Goal: Task Accomplishment & Management: Use online tool/utility

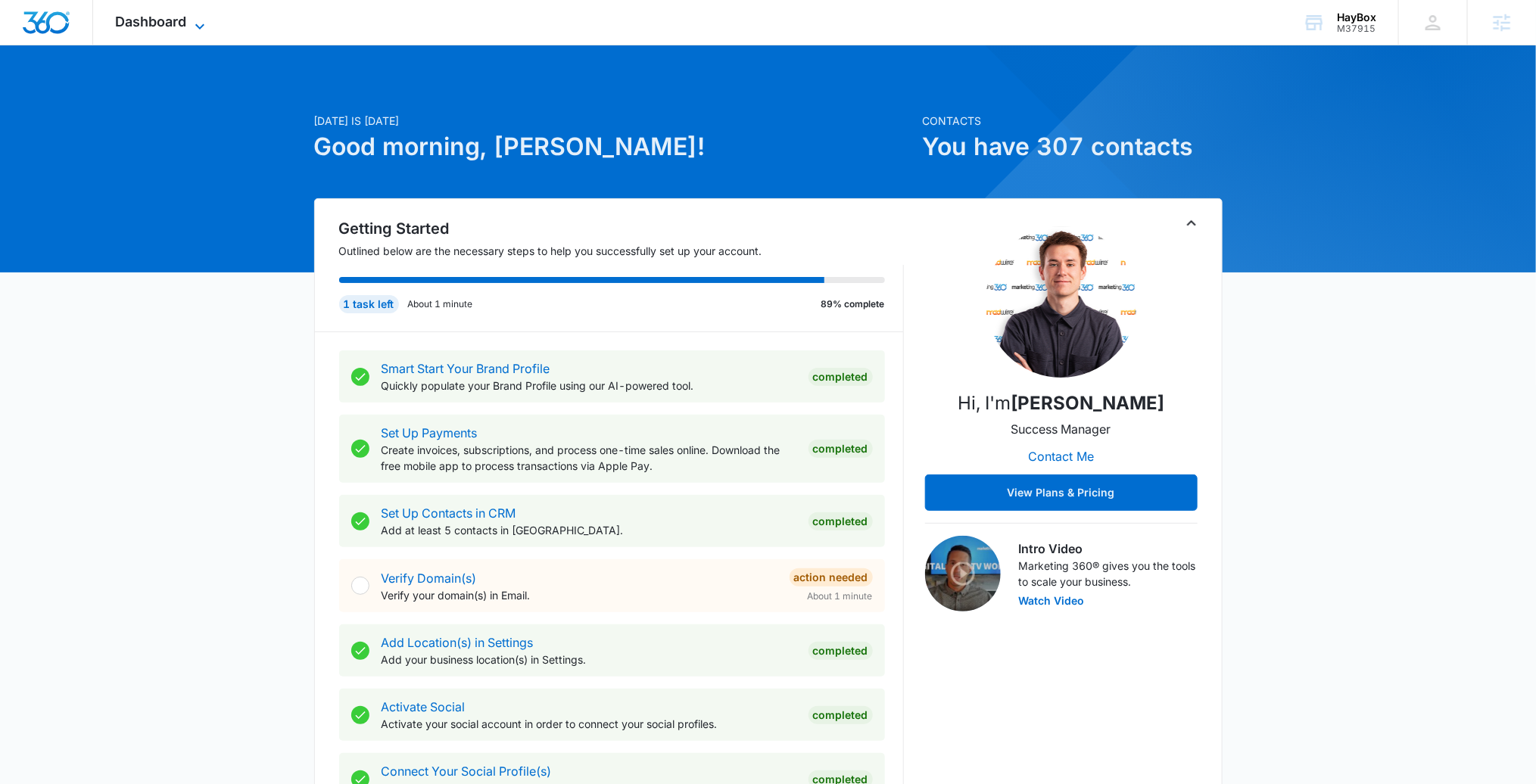
click at [193, 23] on icon at bounding box center [200, 26] width 18 height 18
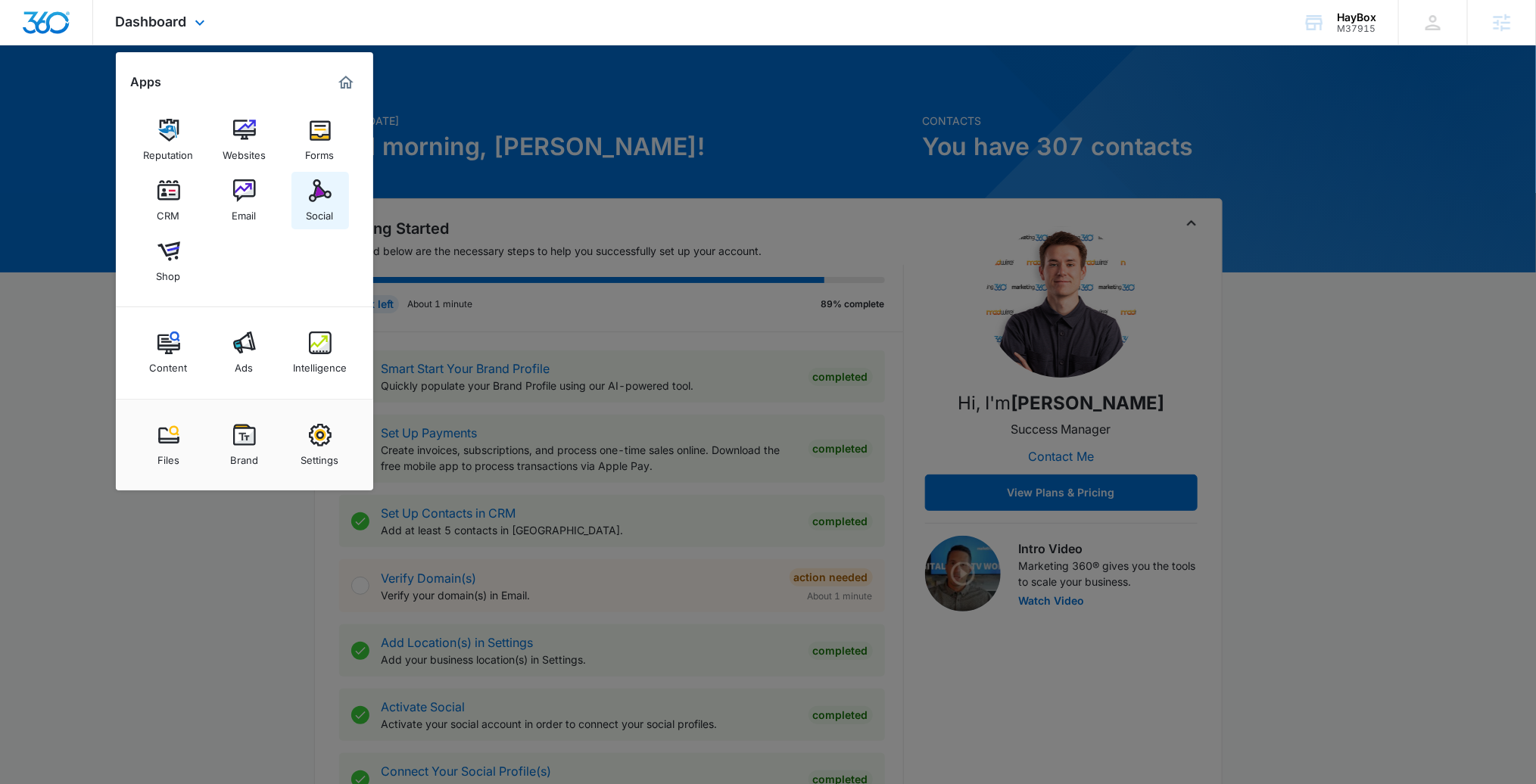
click at [331, 192] on link "Social" at bounding box center [320, 200] width 57 height 57
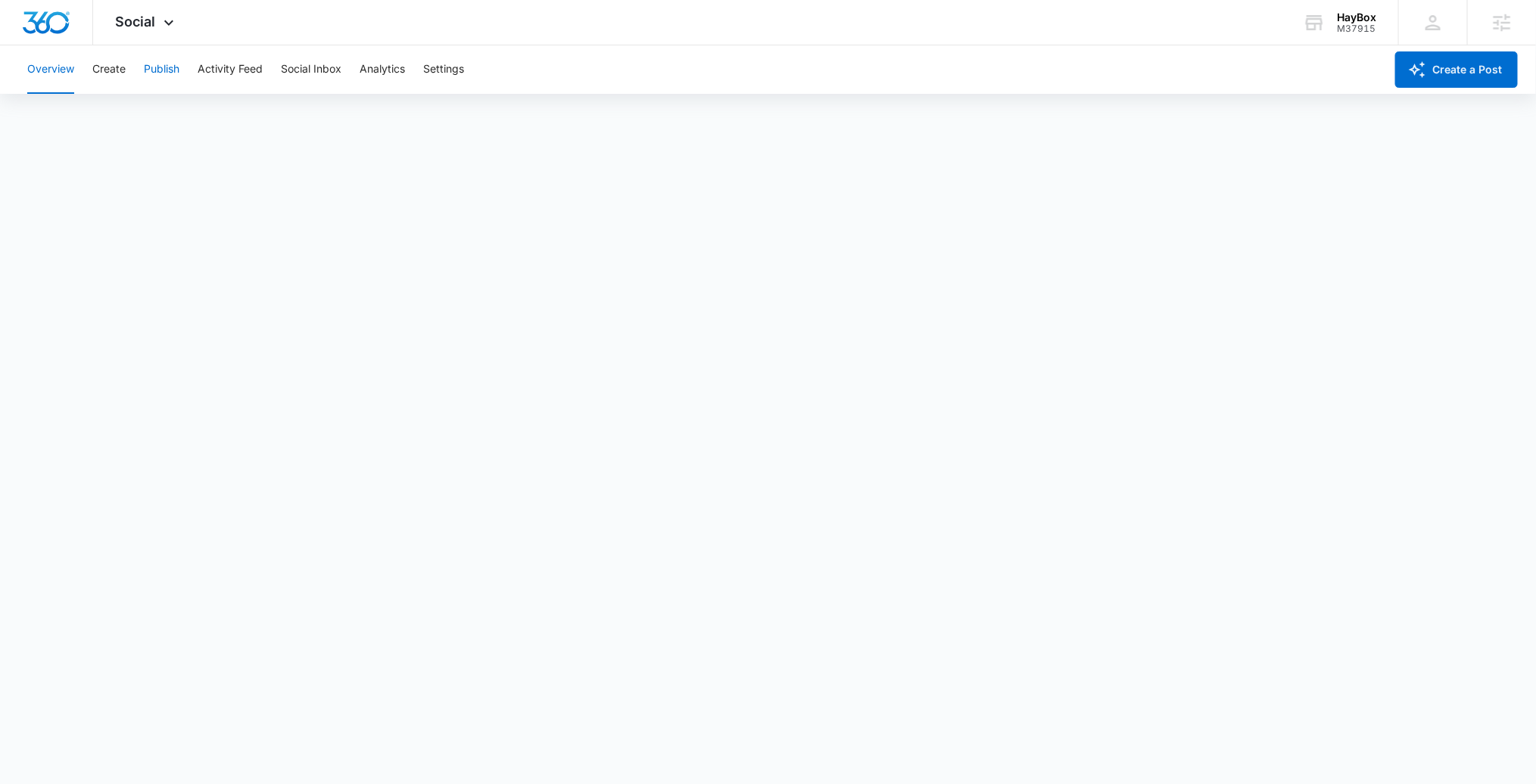
click at [156, 67] on button "Publish" at bounding box center [161, 69] width 36 height 48
click at [112, 77] on button "Create" at bounding box center [108, 69] width 33 height 48
click at [1450, 57] on button "Create a Post" at bounding box center [1456, 69] width 123 height 36
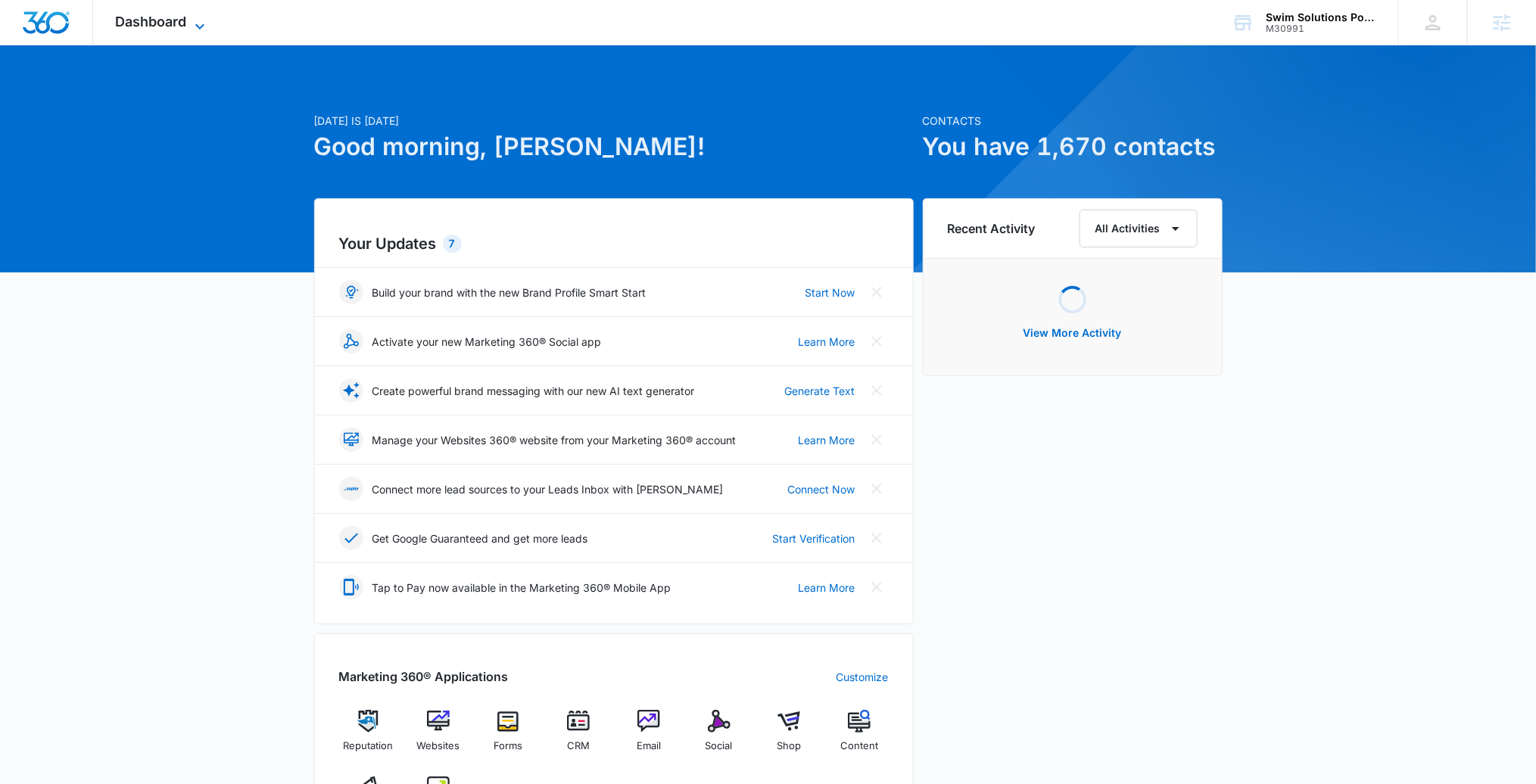
click at [176, 25] on span "Dashboard" at bounding box center [151, 21] width 71 height 16
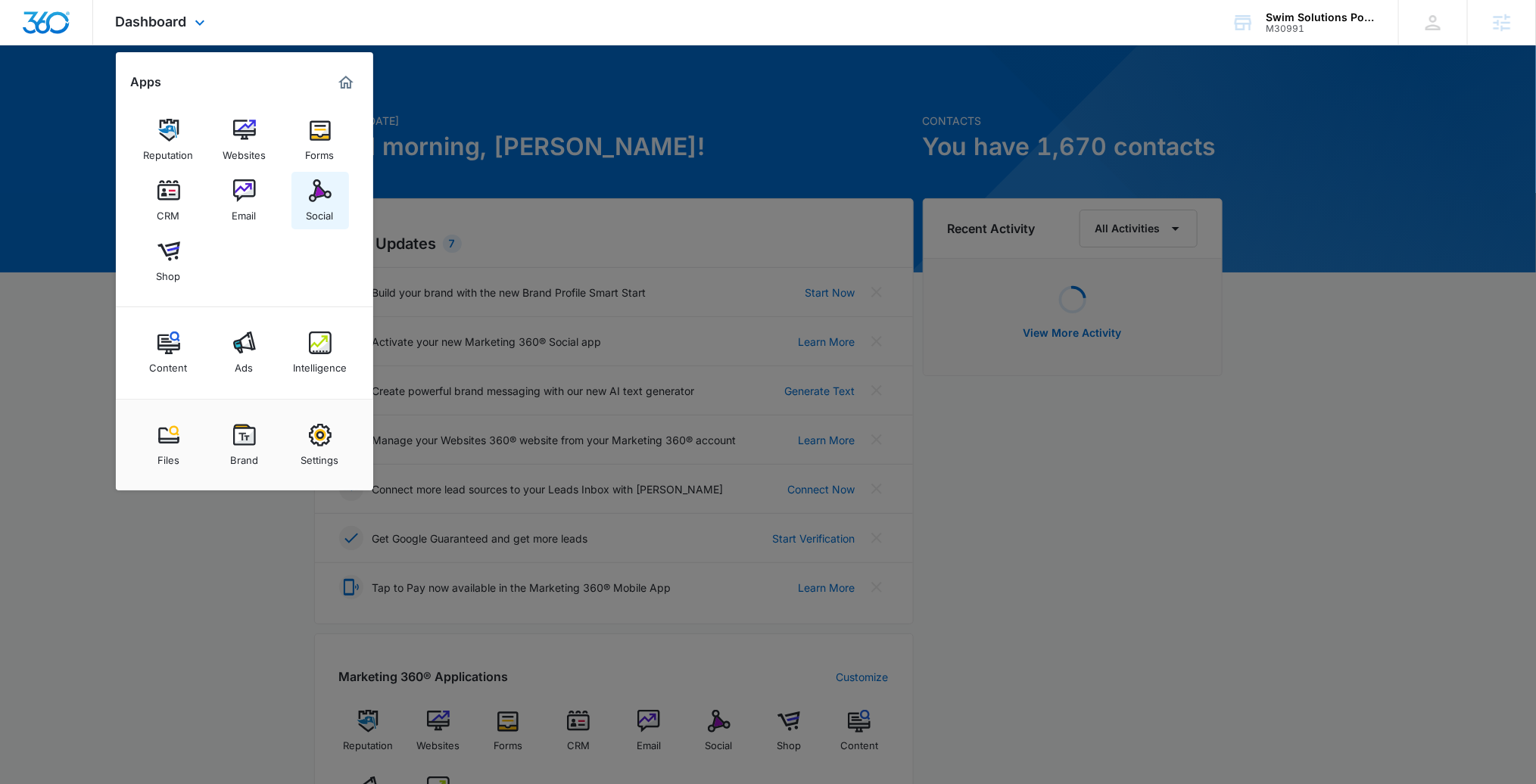
click at [301, 204] on link "Social" at bounding box center [320, 200] width 57 height 57
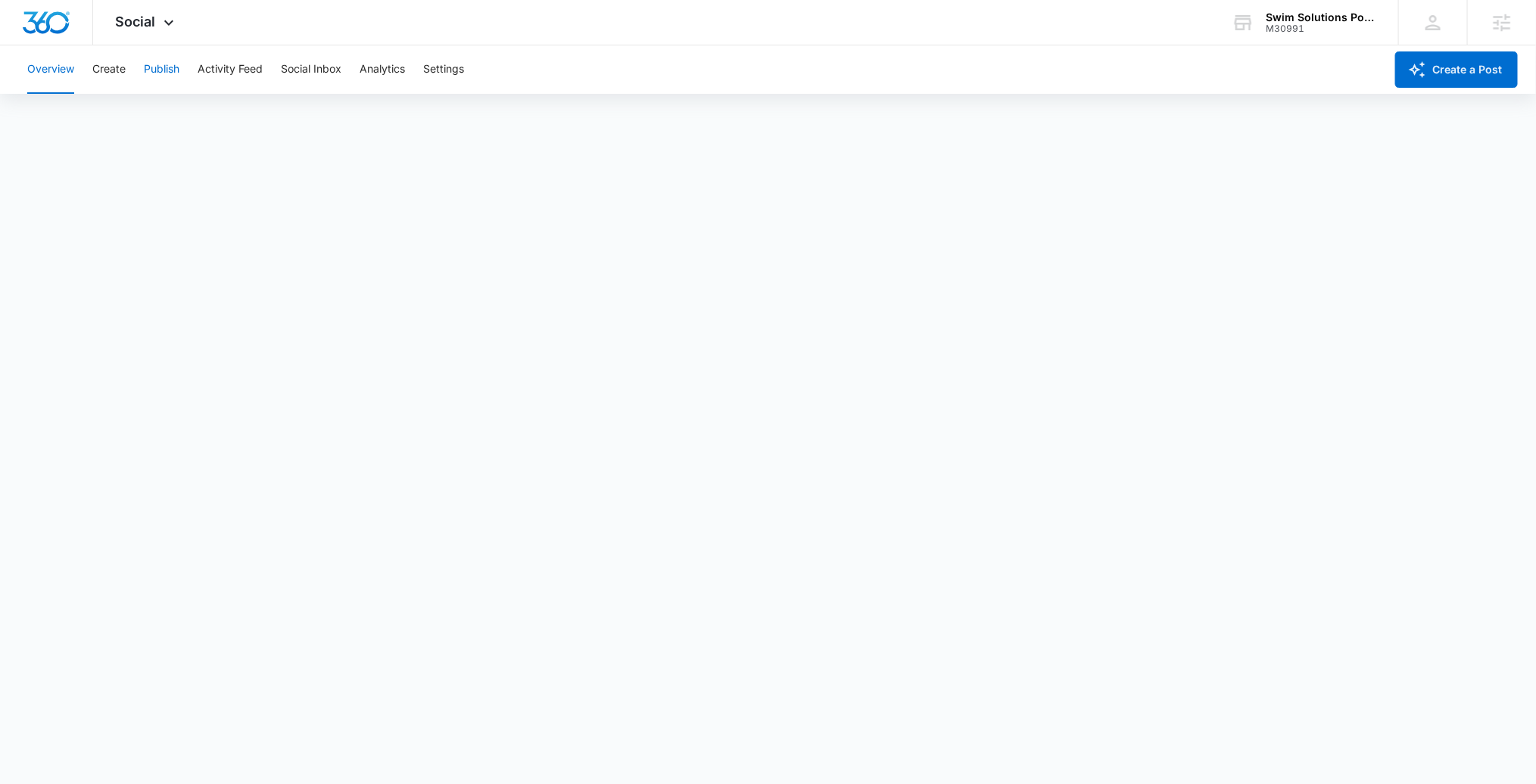
click at [170, 64] on button "Publish" at bounding box center [161, 69] width 36 height 48
click at [103, 68] on button "Create" at bounding box center [108, 69] width 33 height 48
click at [136, 117] on button "Approvals" at bounding box center [148, 116] width 51 height 42
click at [175, 69] on button "Publish" at bounding box center [161, 69] width 36 height 48
click at [111, 68] on button "Create" at bounding box center [108, 69] width 33 height 48
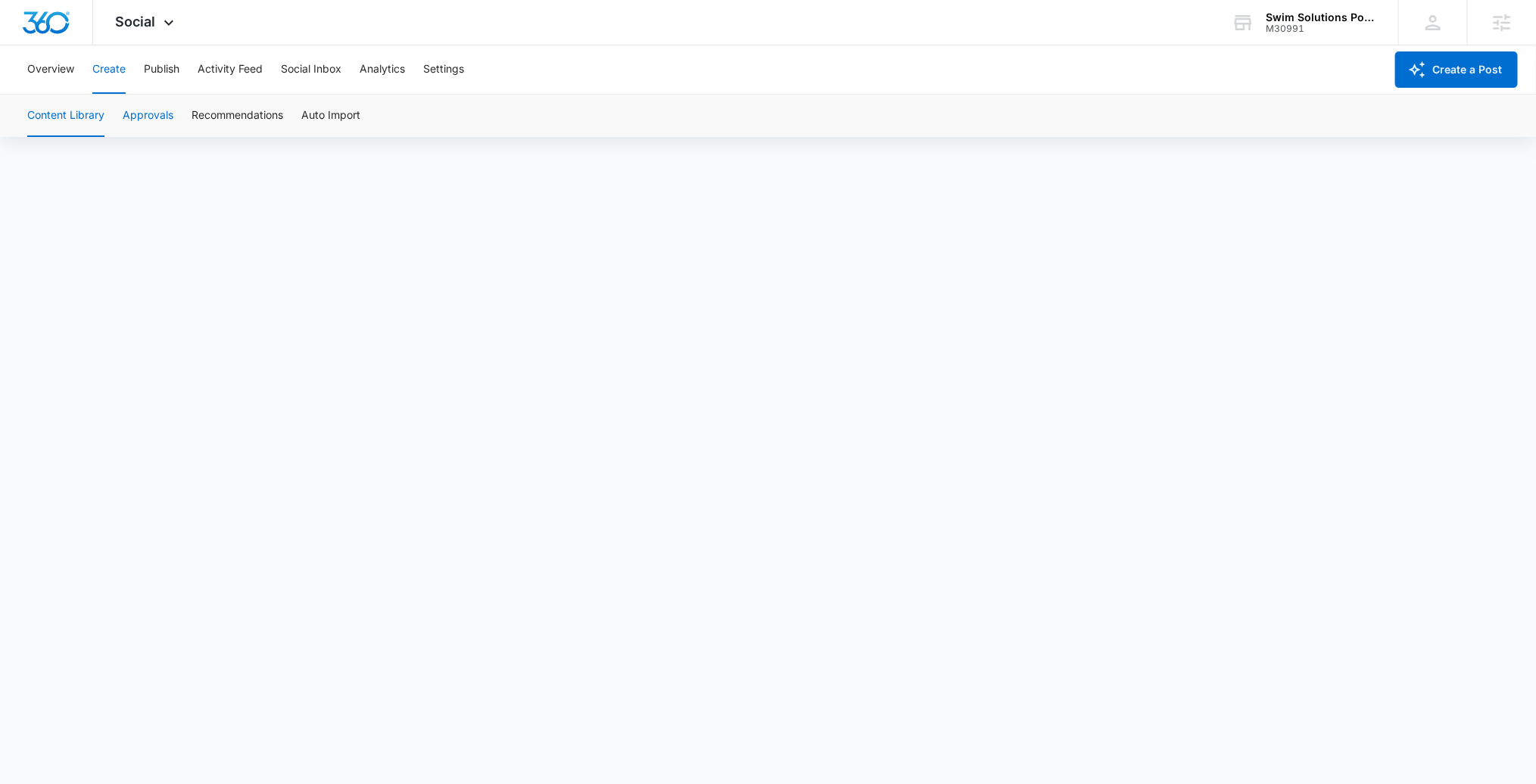
click at [129, 115] on button "Approvals" at bounding box center [148, 116] width 51 height 42
click at [167, 71] on button "Publish" at bounding box center [161, 69] width 36 height 48
click at [123, 119] on button "Schedules" at bounding box center [116, 116] width 52 height 42
click at [96, 76] on button "Create" at bounding box center [108, 69] width 33 height 48
click at [169, 71] on button "Publish" at bounding box center [161, 69] width 36 height 48
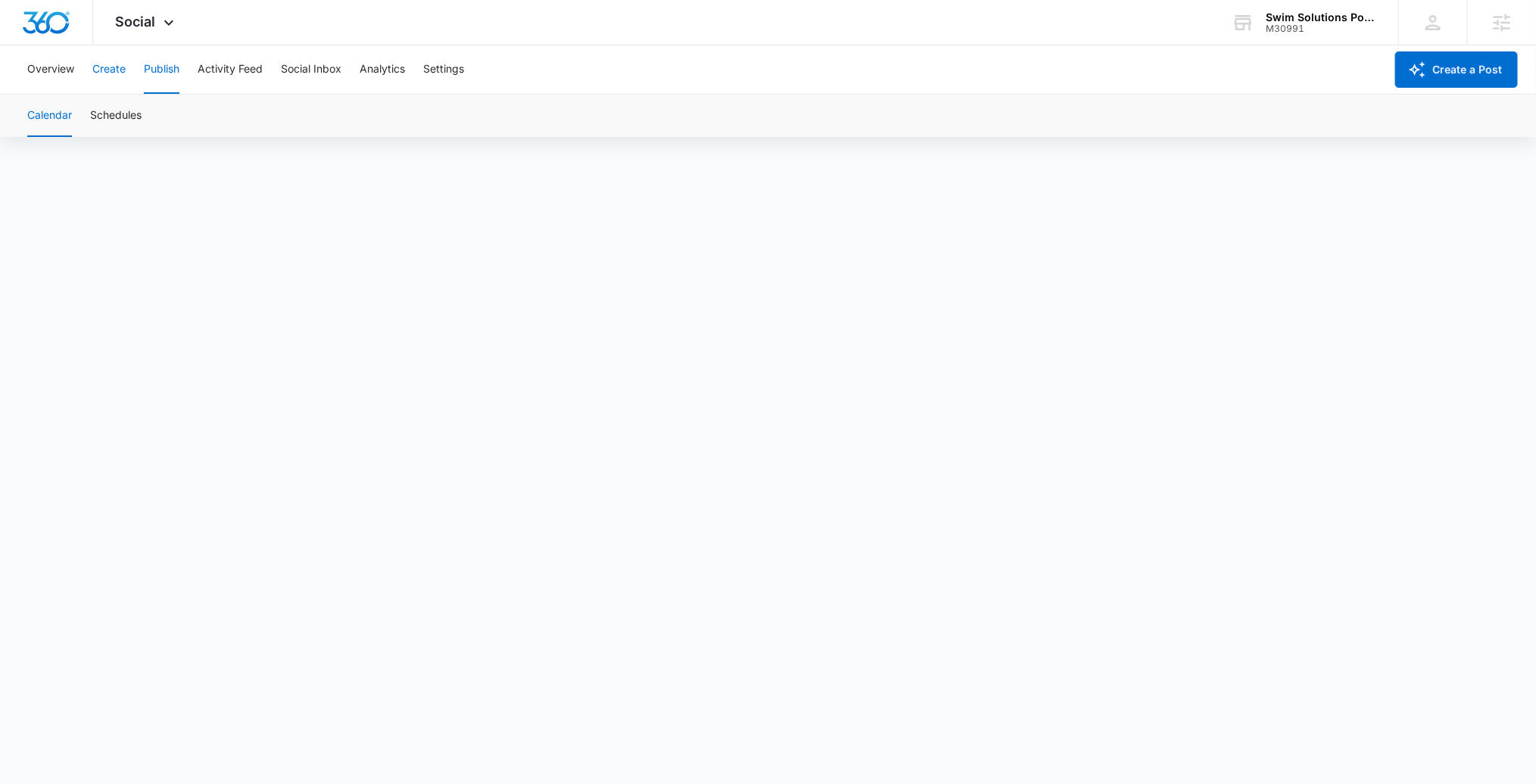
click at [111, 78] on button "Create" at bounding box center [108, 69] width 33 height 48
click at [149, 109] on button "Approvals" at bounding box center [148, 116] width 51 height 42
